Goal: Transaction & Acquisition: Subscribe to service/newsletter

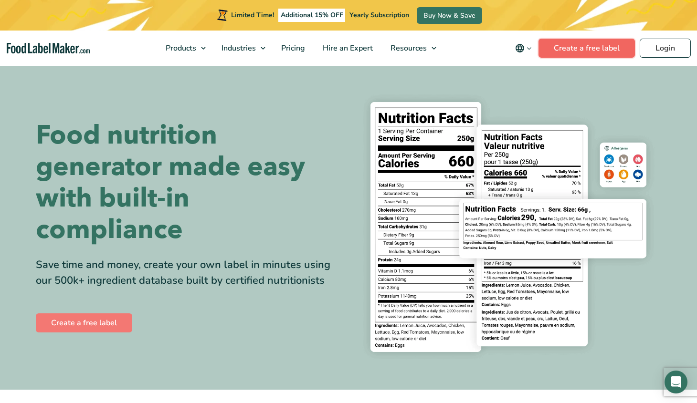
click at [598, 50] on link "Create a free label" at bounding box center [587, 48] width 96 height 19
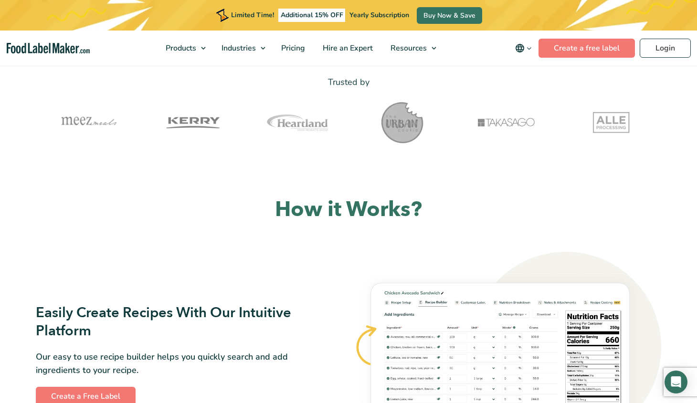
scroll to position [473, 0]
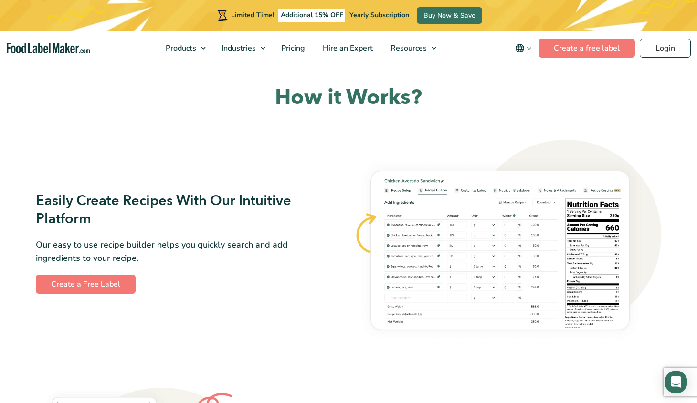
click at [456, 250] on img at bounding box center [507, 243] width 307 height 207
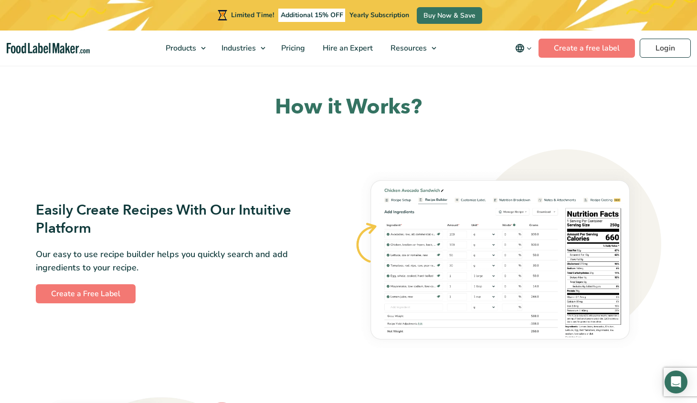
scroll to position [462, 0]
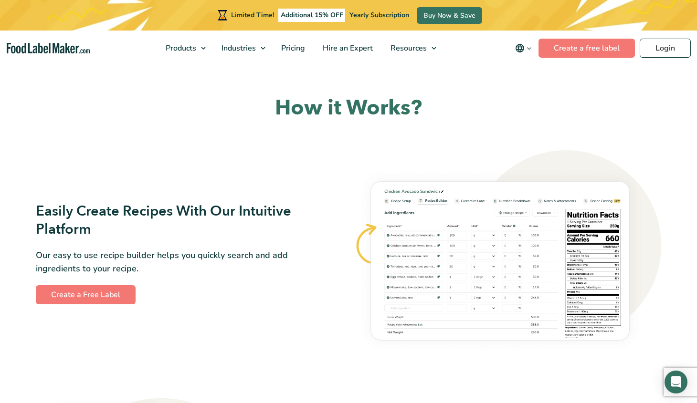
click at [456, 250] on img at bounding box center [507, 253] width 307 height 207
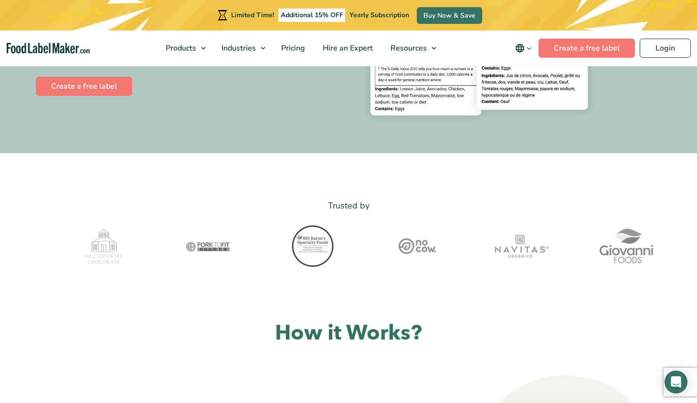
scroll to position [0, 0]
